Goal: Task Accomplishment & Management: Use online tool/utility

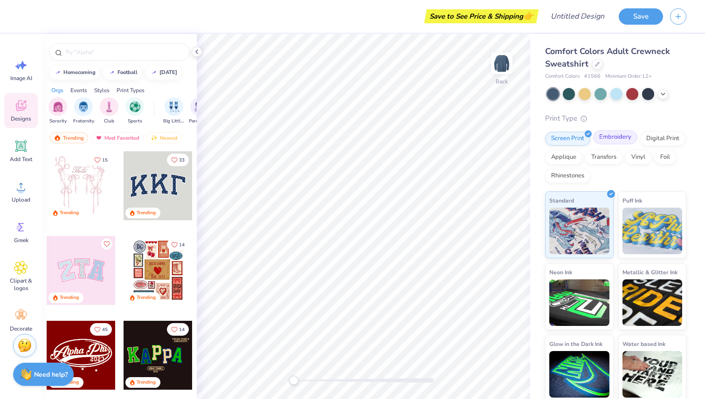
click at [617, 139] on div "Embroidery" at bounding box center [615, 138] width 44 height 14
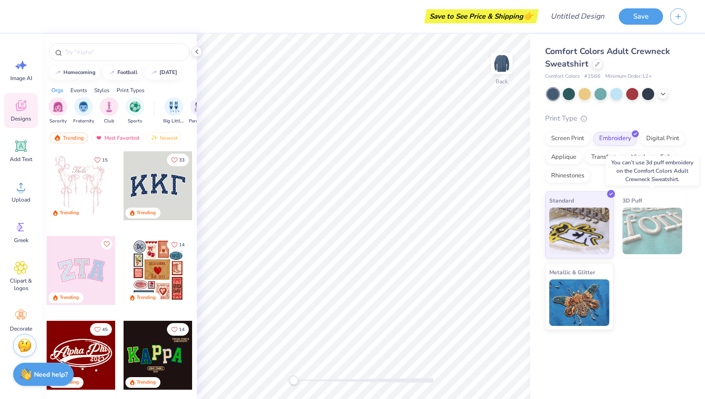
click at [656, 216] on img at bounding box center [652, 231] width 60 height 47
click at [581, 214] on img at bounding box center [579, 229] width 60 height 47
click at [652, 219] on img at bounding box center [652, 231] width 60 height 47
click at [582, 285] on img at bounding box center [579, 301] width 60 height 47
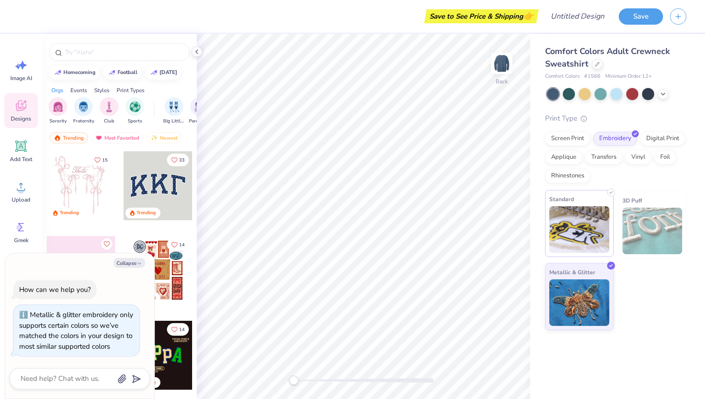
click at [593, 246] on img at bounding box center [579, 229] width 60 height 47
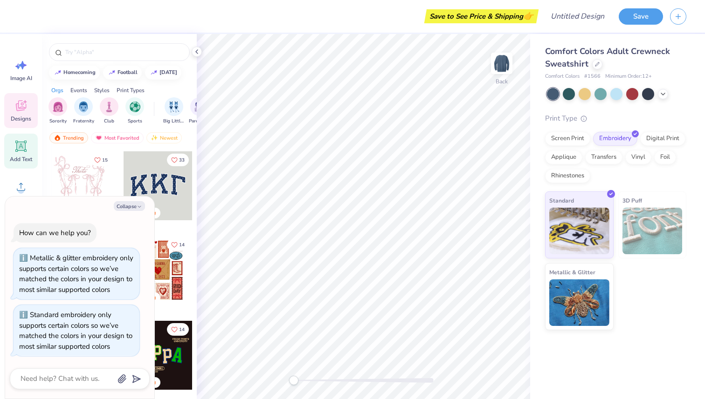
scroll to position [9, 0]
click at [29, 137] on div "Add Text" at bounding box center [21, 142] width 34 height 35
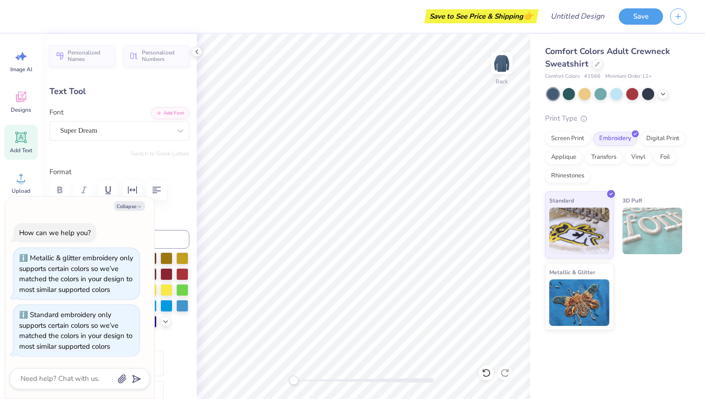
type textarea "x"
type textarea "d"
type textarea "x"
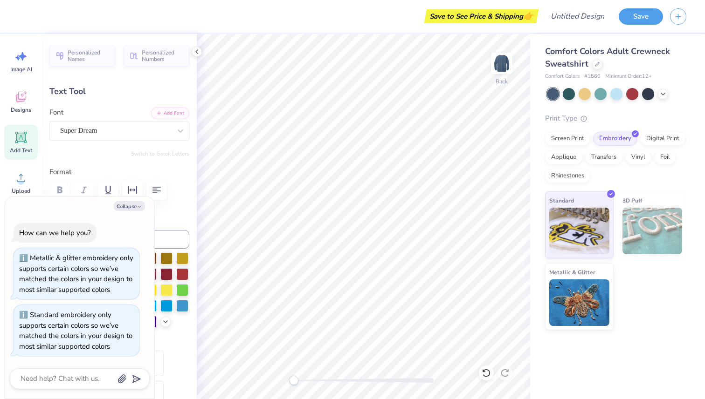
type textarea "i"
type textarea "x"
type textarea "is"
type textarea "x"
type textarea "ist"
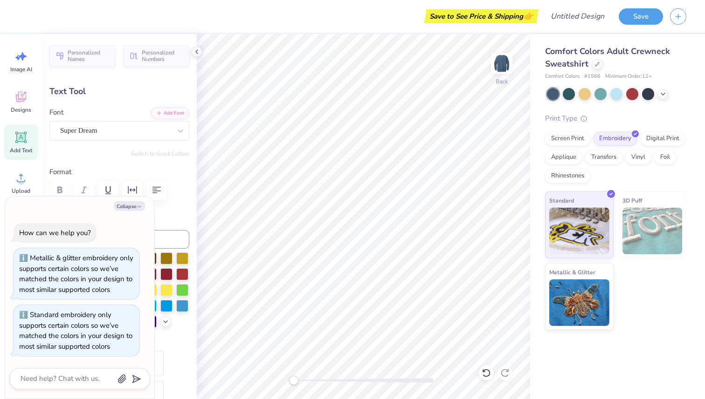
type textarea "x"
type textarea "istu"
type textarea "x"
type textarea "istuc"
type textarea "x"
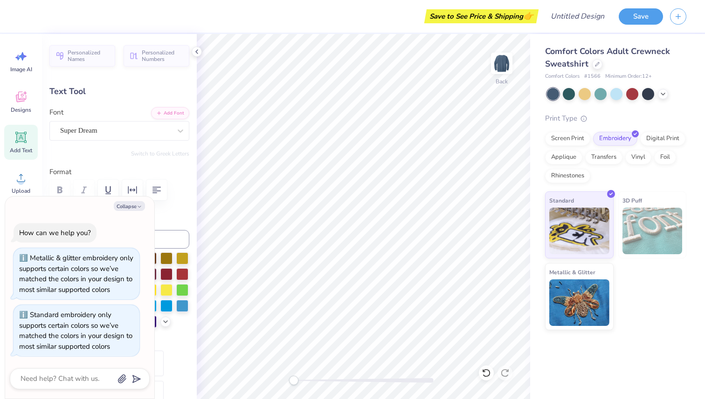
type textarea "istuc"
type textarea "x"
type textarea "istuc"
type textarea "x"
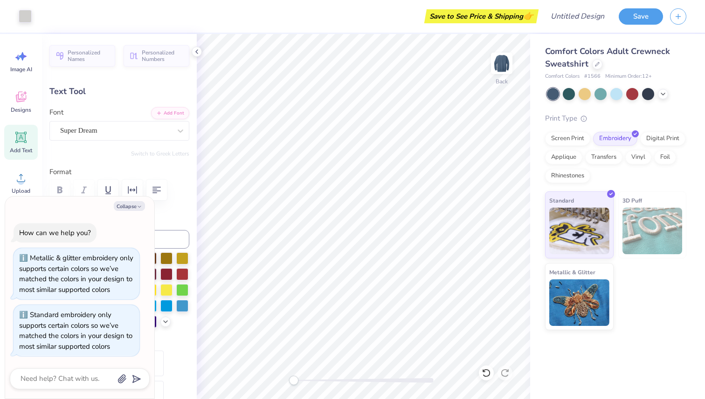
type input "5.59"
type textarea "x"
type input "2.16"
type textarea "x"
type input "4.38"
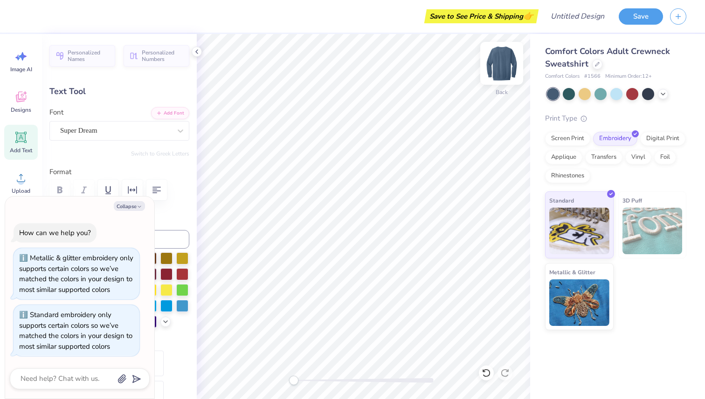
type input "1.32"
type textarea "x"
type input "2.34"
type textarea "x"
type textarea "istuc"
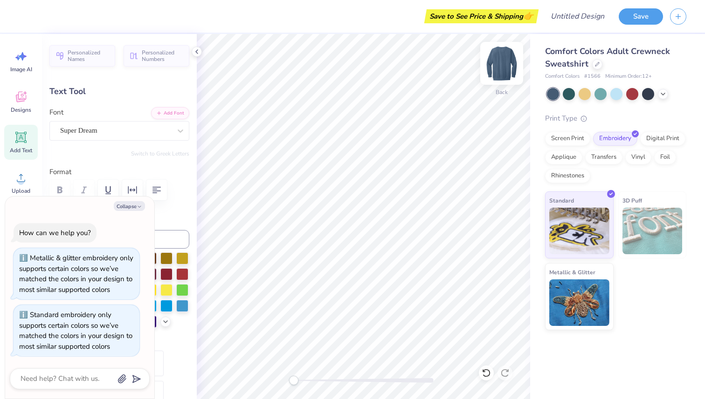
type textarea "x"
type textarea "istuc d"
type textarea "x"
type textarea "istuc"
type textarea "x"
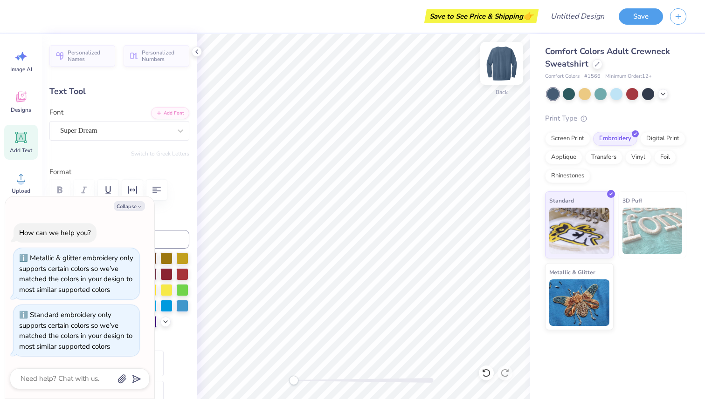
type textarea "istuc d"
type textarea "x"
type textarea "istuc dn"
type textarea "x"
type textarea "istuc d"
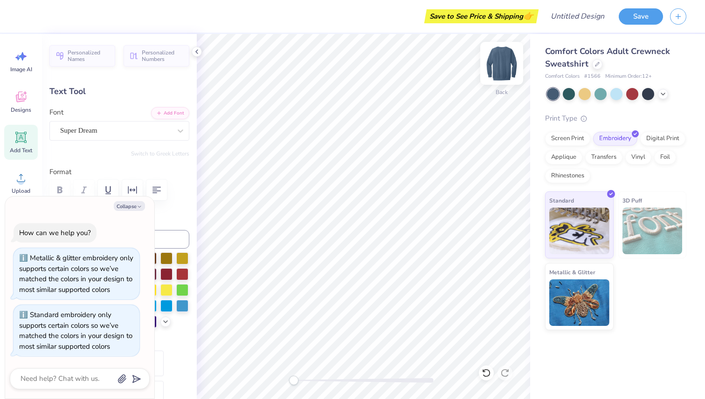
type textarea "x"
type textarea "istuc"
type textarea "x"
type textarea "istuc"
type textarea "x"
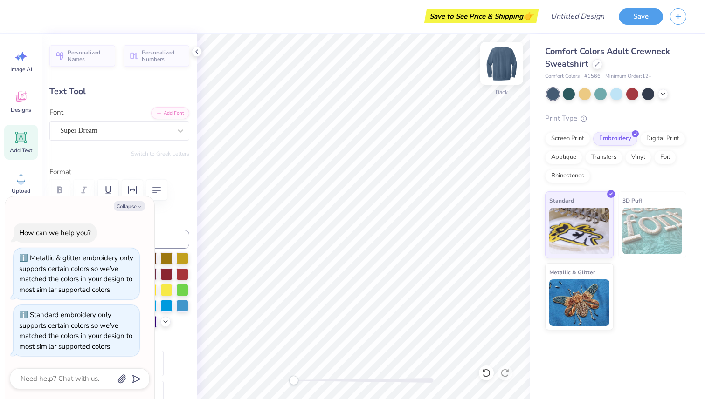
type textarea "istuc"
type textarea "x"
type textarea "istuc 2"
type textarea "x"
type textarea "istuc 25"
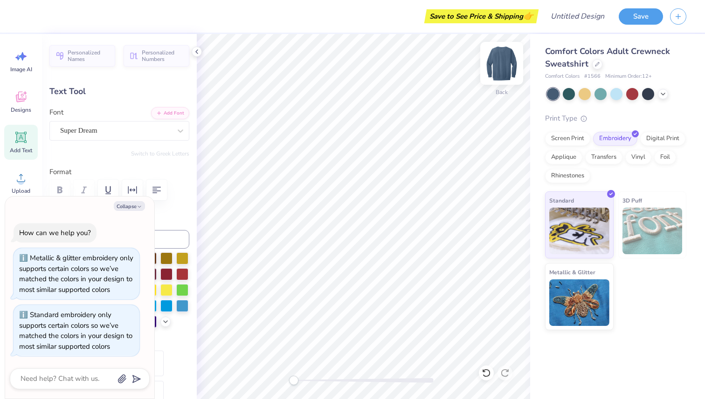
type textarea "x"
type textarea "istuc 25-"
type textarea "x"
type textarea "istuc 25-2"
type textarea "x"
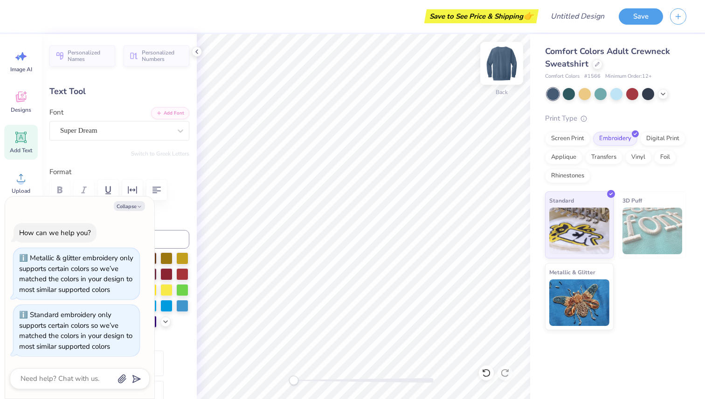
type textarea "istuc 25-27"
type textarea "x"
type textarea "istuc 25-2"
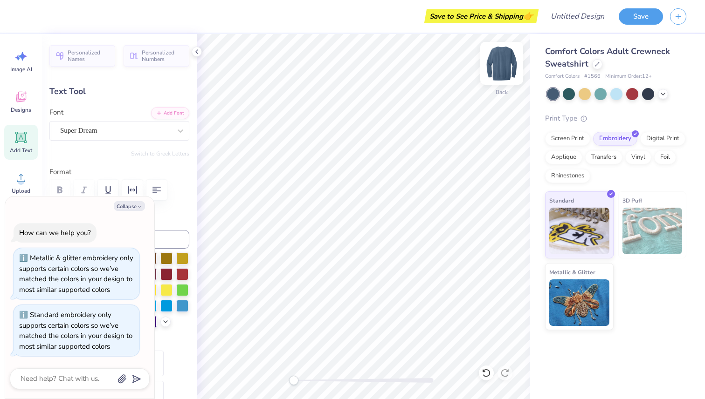
type textarea "x"
type textarea "istuc 25-26"
type textarea "x"
type input "5.18"
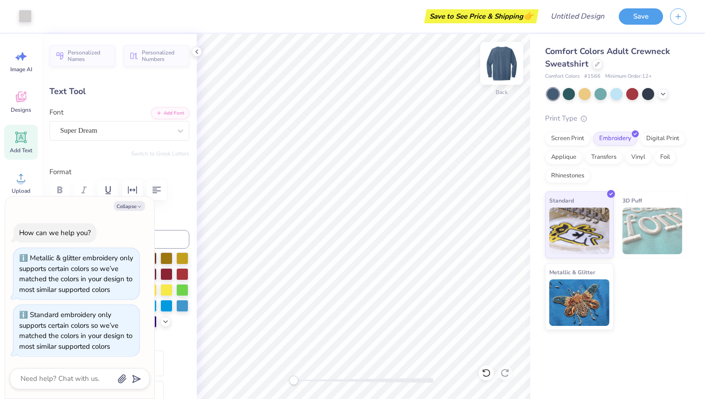
type input "3.58"
type input "1.21"
type textarea "x"
type input "2.42"
type input "1.68"
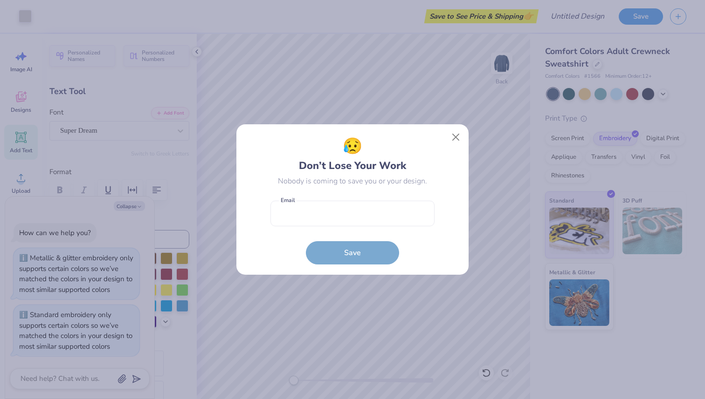
type textarea "x"
